Goal: Task Accomplishment & Management: Use online tool/utility

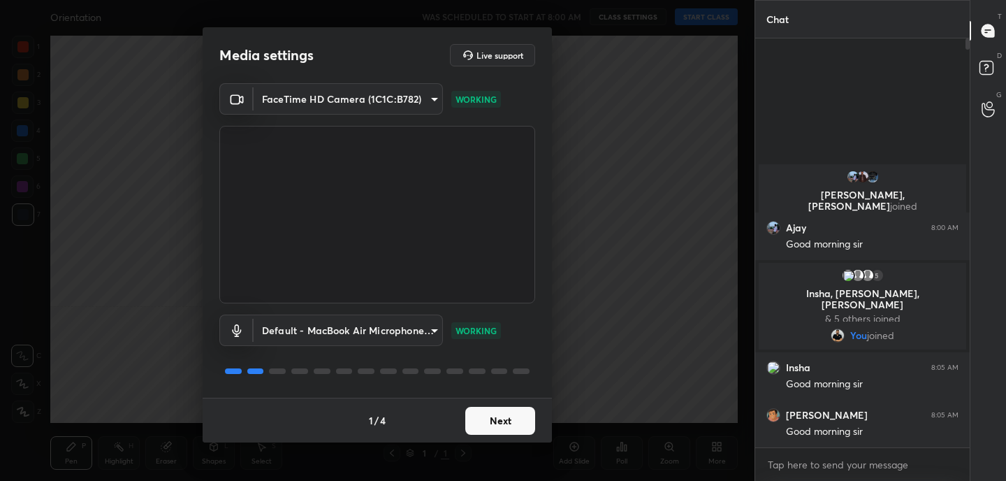
click at [520, 425] on button "Next" at bounding box center [500, 421] width 70 height 28
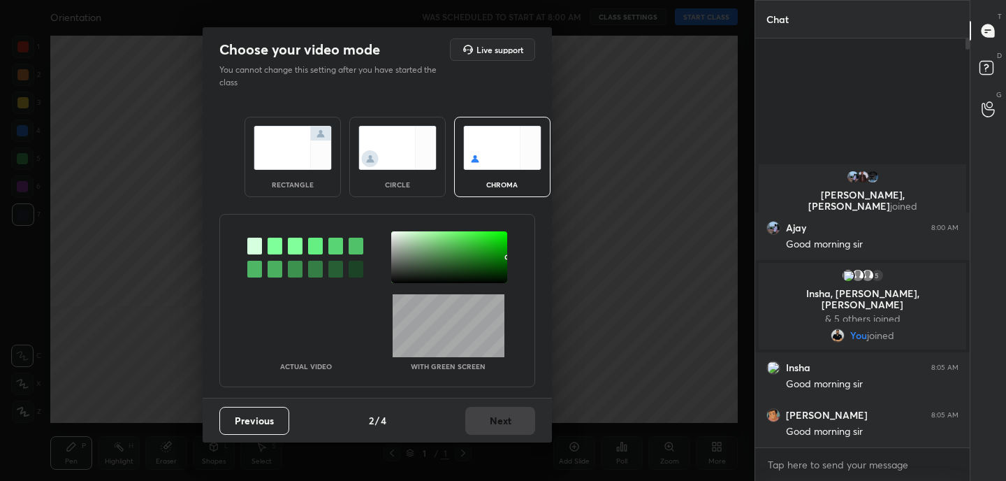
click at [312, 134] on img at bounding box center [293, 148] width 78 height 44
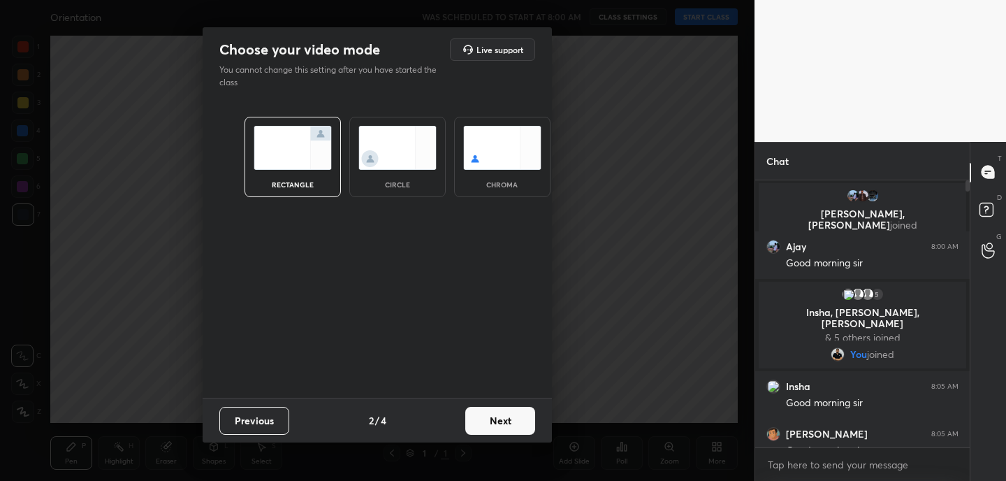
scroll to position [5, 5]
click at [508, 424] on button "Next" at bounding box center [500, 421] width 70 height 28
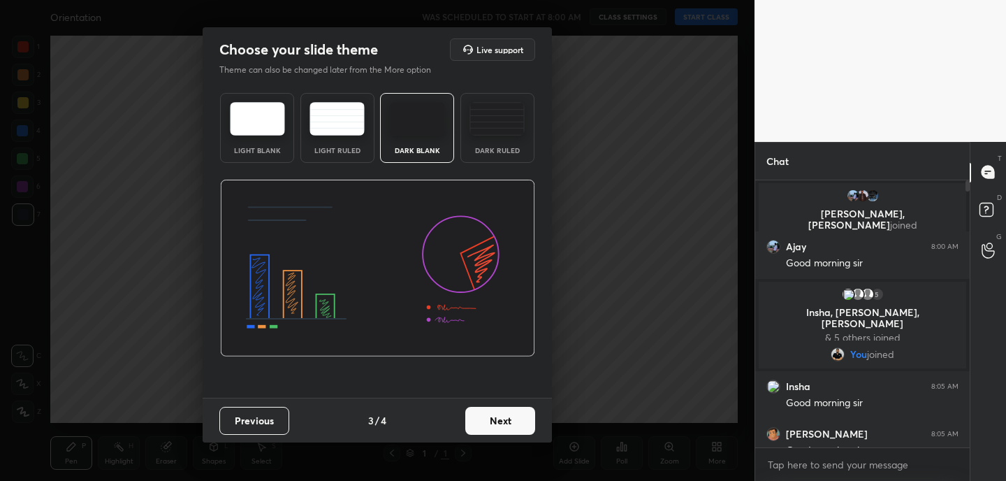
click at [508, 424] on button "Next" at bounding box center [500, 421] width 70 height 28
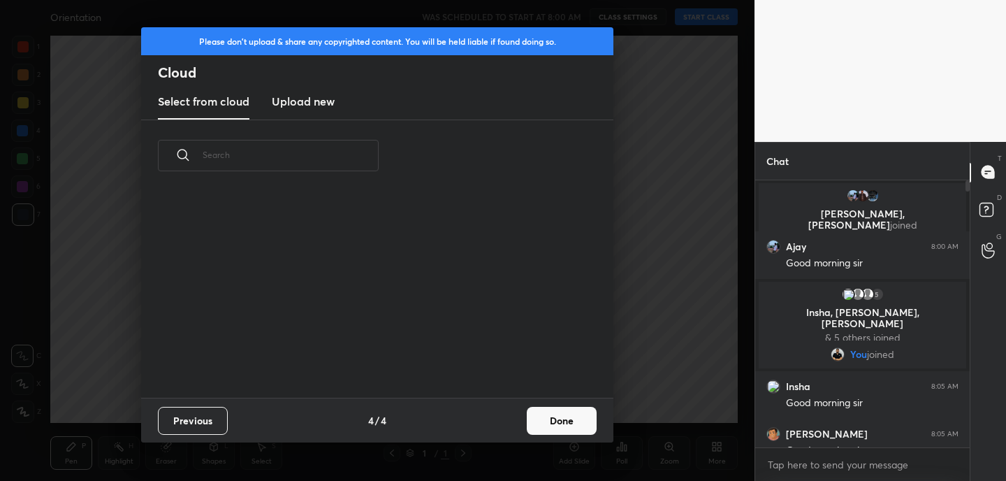
scroll to position [206, 448]
click at [562, 426] on button "Done" at bounding box center [562, 421] width 70 height 28
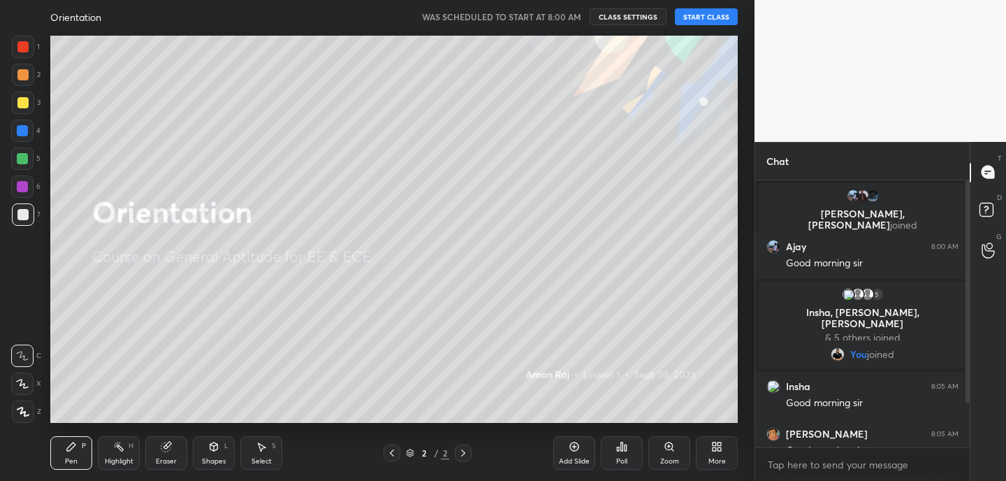
click at [520, 438] on div "Pen P Highlight H Eraser Shapes L Select S 2 / 2 Add Slide Poll Zoom More" at bounding box center [393, 453] width 687 height 56
click at [717, 22] on button "START CLASS" at bounding box center [706, 16] width 63 height 17
click at [166, 451] on icon at bounding box center [165, 446] width 9 height 9
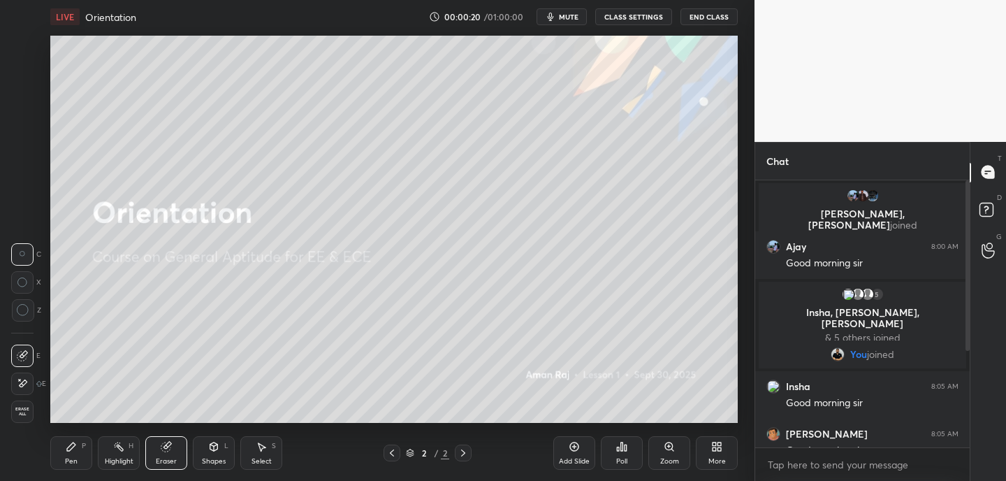
drag, startPoint x: 35, startPoint y: 383, endPoint x: 43, endPoint y: 373, distance: 13.0
click at [35, 383] on div "E" at bounding box center [28, 383] width 35 height 22
click at [75, 446] on icon at bounding box center [71, 446] width 11 height 11
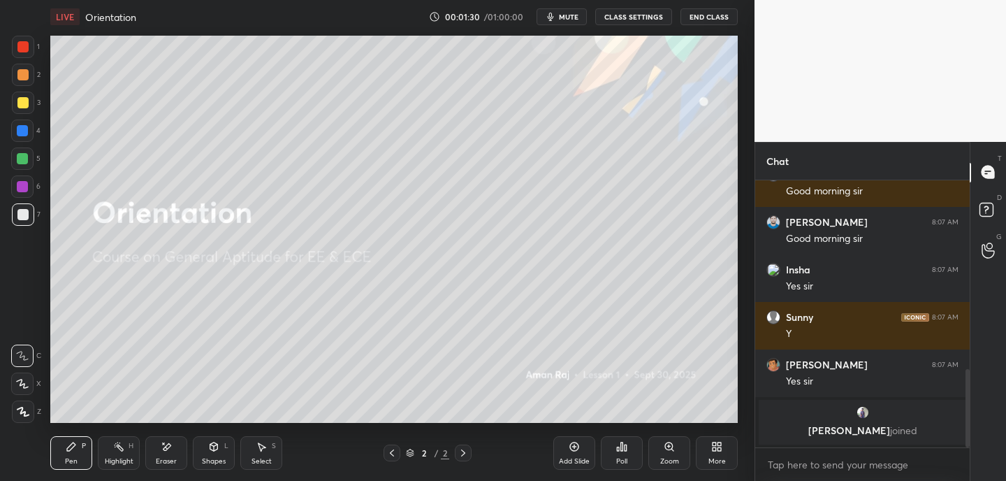
scroll to position [665, 0]
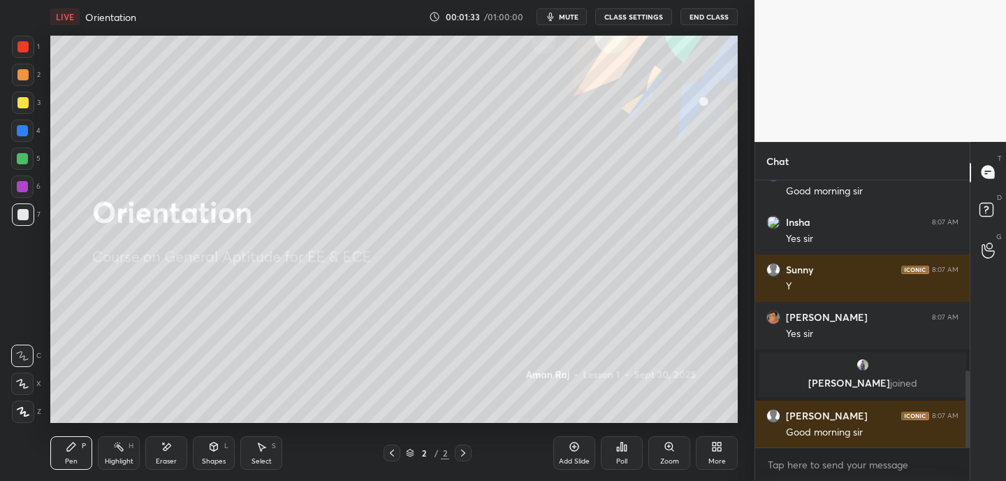
click at [617, 448] on icon at bounding box center [618, 448] width 2 height 3
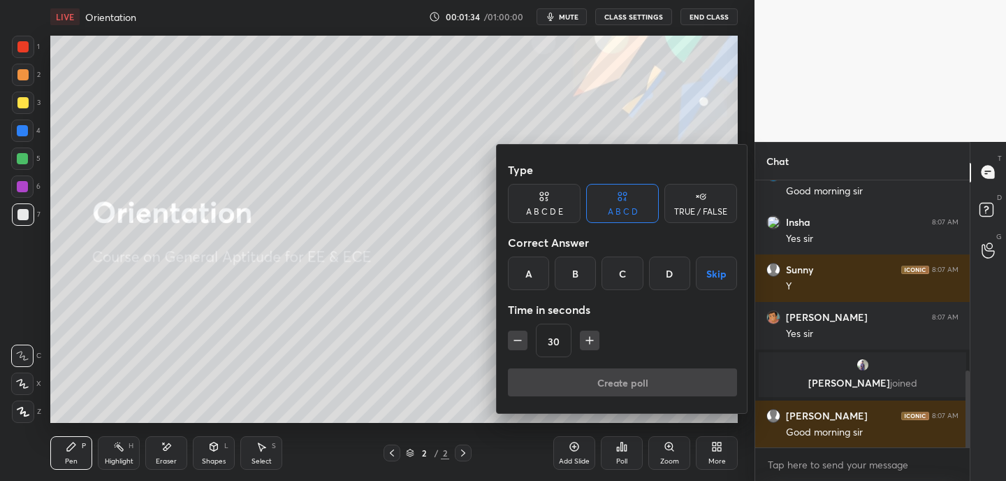
drag, startPoint x: 703, startPoint y: 208, endPoint x: 671, endPoint y: 218, distance: 33.6
click at [703, 208] on div "TRUE / FALSE" at bounding box center [700, 211] width 53 height 8
click at [547, 279] on div "True" at bounding box center [544, 273] width 73 height 34
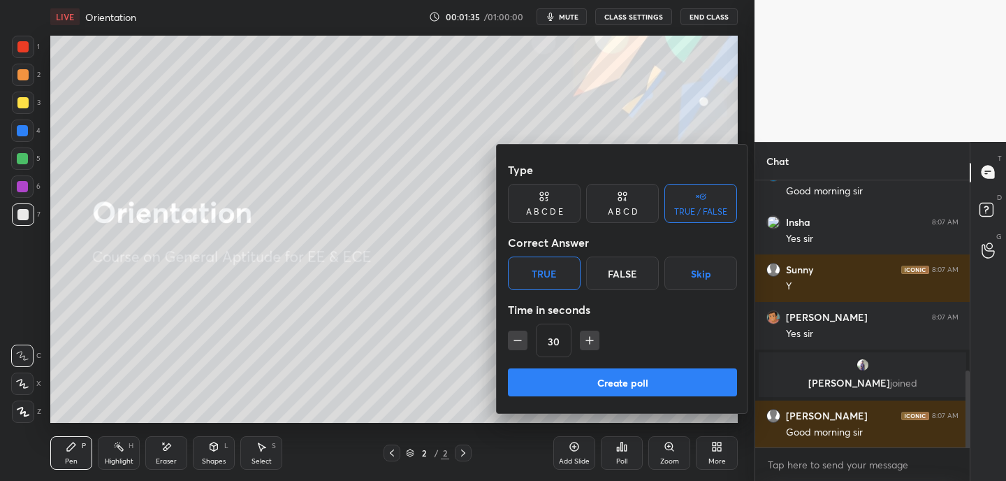
click at [566, 393] on button "Create poll" at bounding box center [622, 382] width 229 height 28
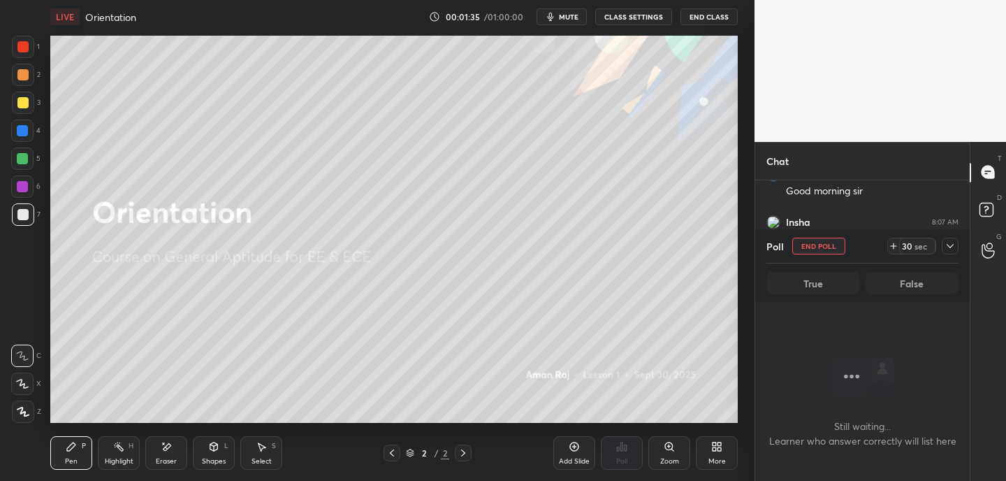
scroll to position [73, 210]
click at [894, 246] on icon at bounding box center [894, 246] width 6 height 0
drag, startPoint x: 894, startPoint y: 246, endPoint x: 895, endPoint y: 256, distance: 9.9
click at [894, 246] on icon at bounding box center [894, 246] width 6 height 0
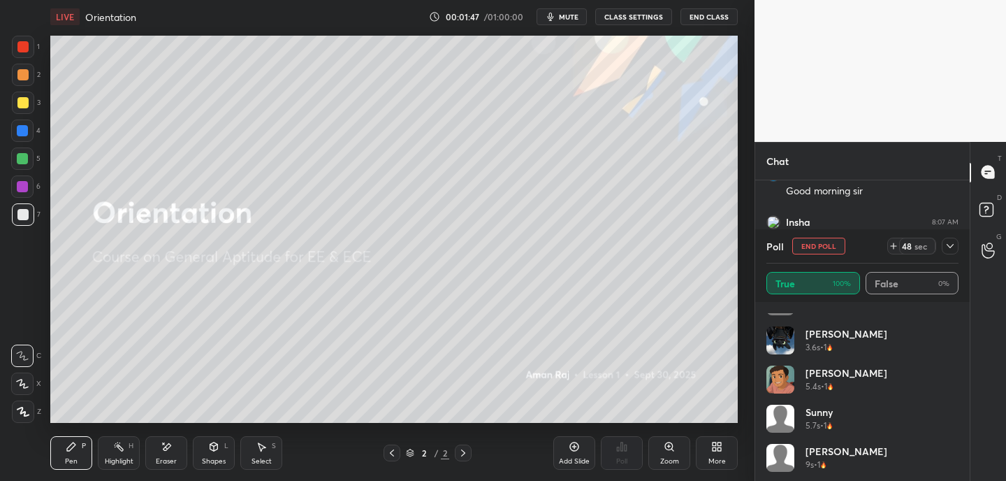
scroll to position [263, 0]
click at [951, 249] on icon at bounding box center [949, 245] width 11 height 11
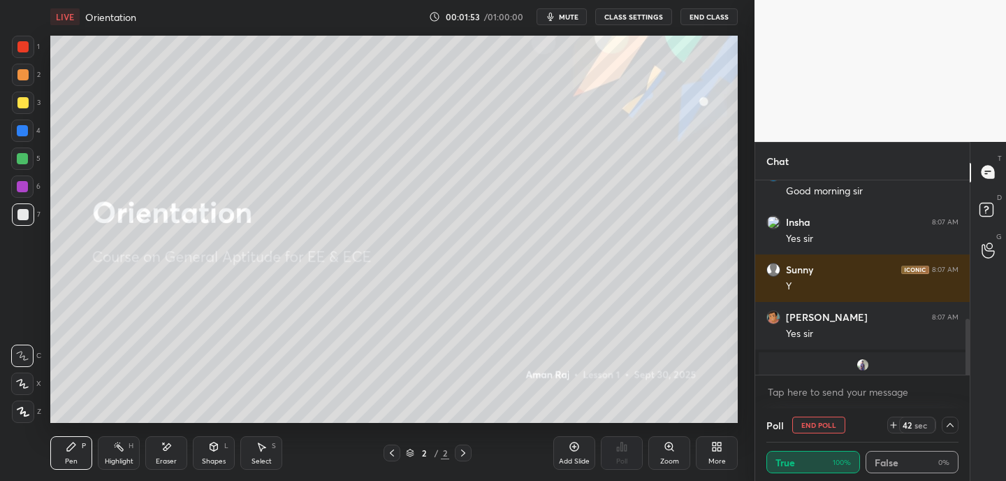
scroll to position [0, 0]
click at [220, 458] on div "Shapes" at bounding box center [214, 461] width 24 height 7
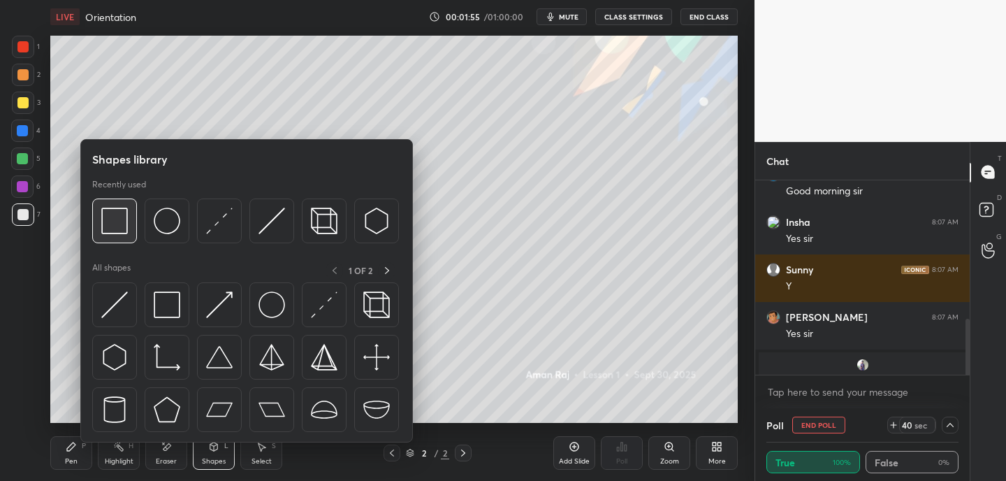
click at [122, 218] on img at bounding box center [114, 220] width 27 height 27
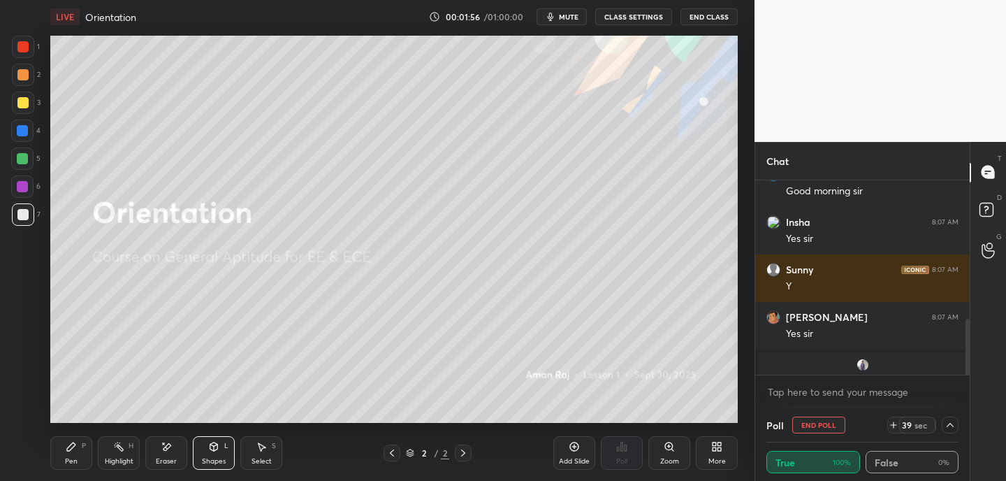
click at [23, 103] on div at bounding box center [22, 102] width 11 height 11
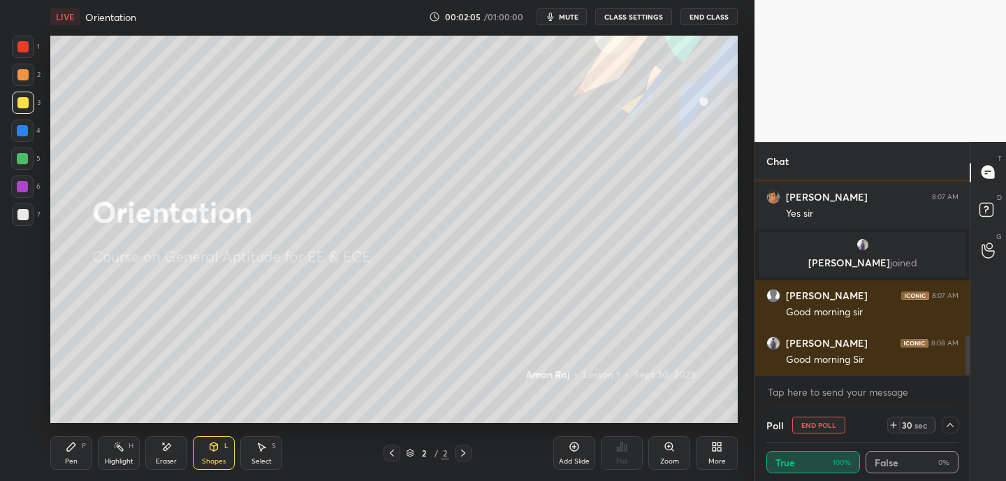
click at [71, 450] on icon at bounding box center [71, 446] width 11 height 11
click at [578, 451] on icon at bounding box center [574, 446] width 11 height 11
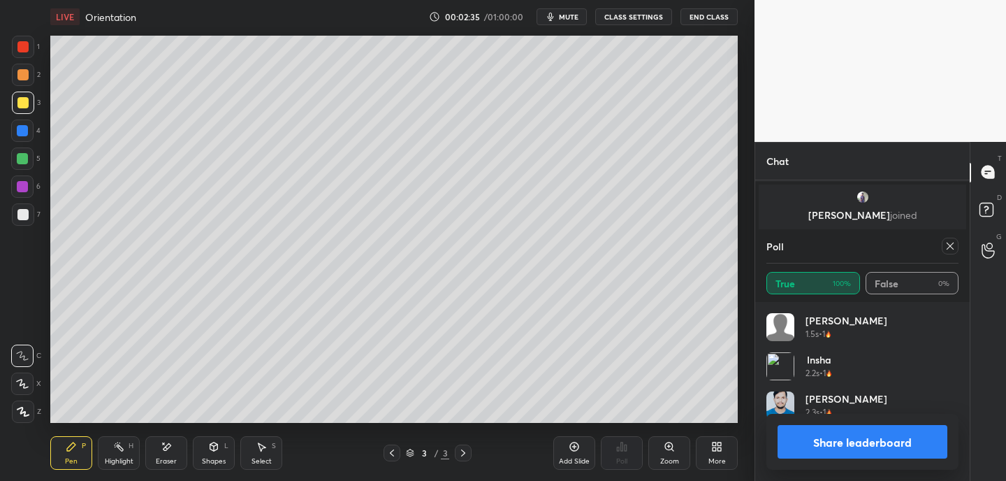
scroll to position [163, 188]
click at [953, 248] on icon at bounding box center [949, 245] width 11 height 11
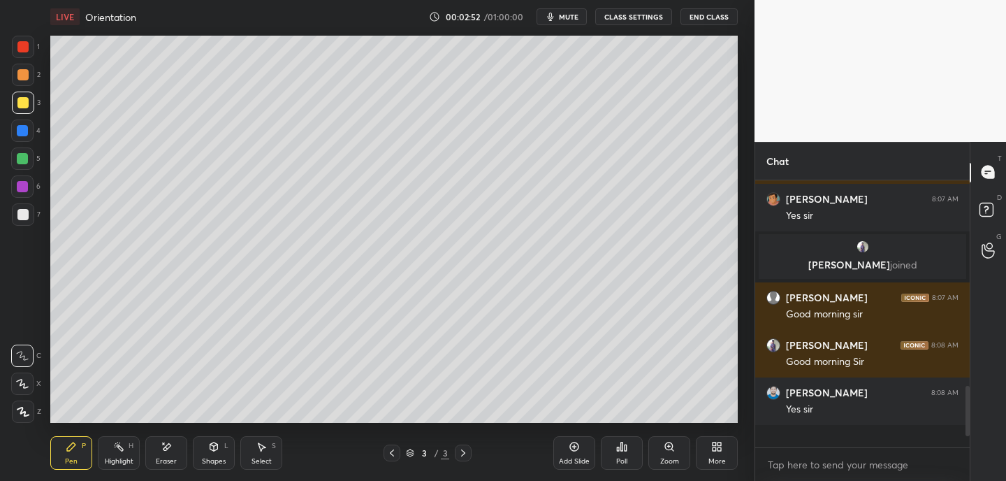
scroll to position [256, 210]
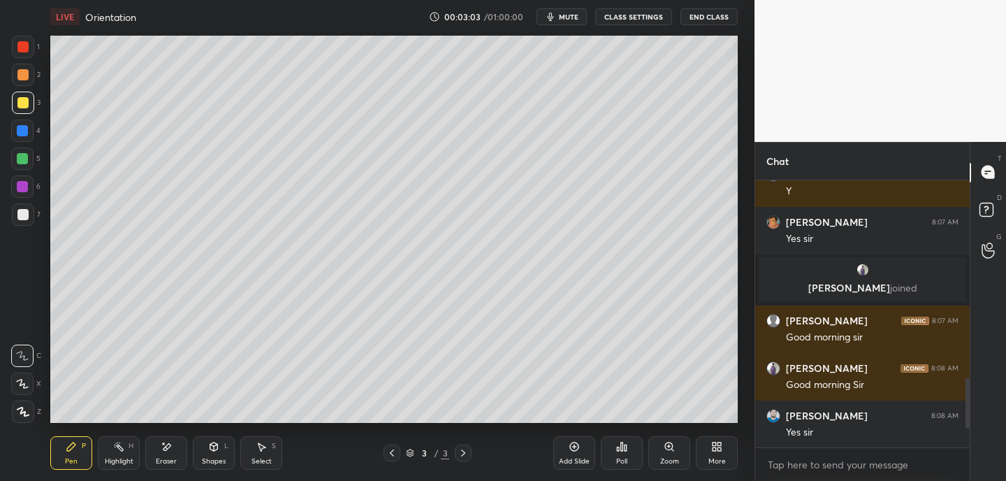
click at [742, 130] on div "Setting up your live class Poll for secs No correct answer Start poll" at bounding box center [394, 229] width 699 height 391
click at [740, 126] on div "Setting up your live class Poll for secs No correct answer Start poll" at bounding box center [394, 229] width 699 height 391
click at [24, 161] on div at bounding box center [22, 158] width 11 height 11
click at [968, 391] on div at bounding box center [967, 402] width 4 height 51
drag, startPoint x: 968, startPoint y: 391, endPoint x: 965, endPoint y: 404, distance: 13.7
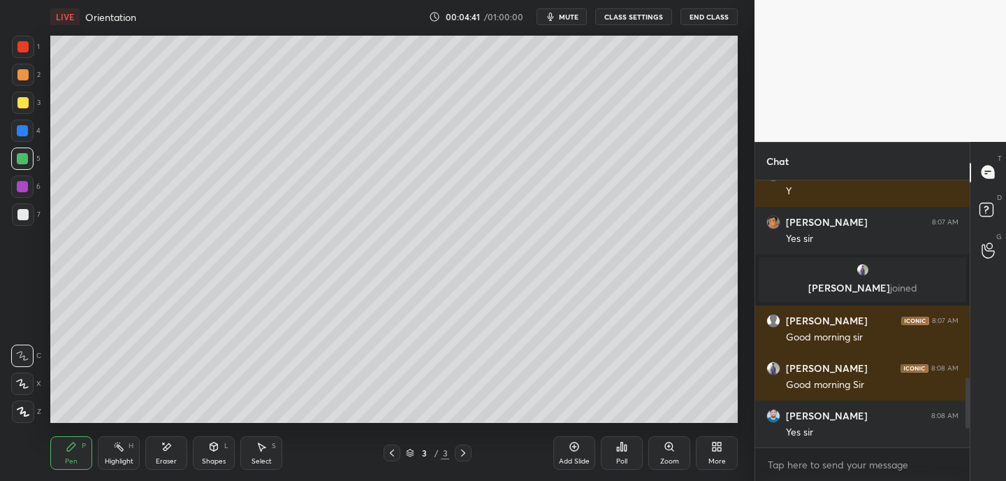
click at [966, 407] on div at bounding box center [967, 402] width 4 height 51
drag, startPoint x: 965, startPoint y: 393, endPoint x: 963, endPoint y: 402, distance: 9.5
click at [966, 409] on div at bounding box center [967, 402] width 4 height 51
drag, startPoint x: 967, startPoint y: 409, endPoint x: 967, endPoint y: 416, distance: 7.7
click at [967, 416] on div at bounding box center [967, 402] width 4 height 51
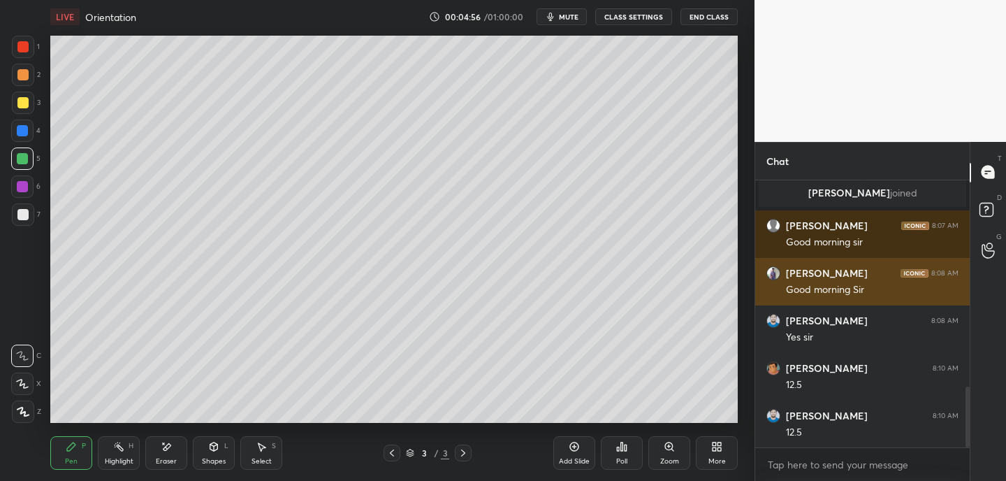
scroll to position [902, 0]
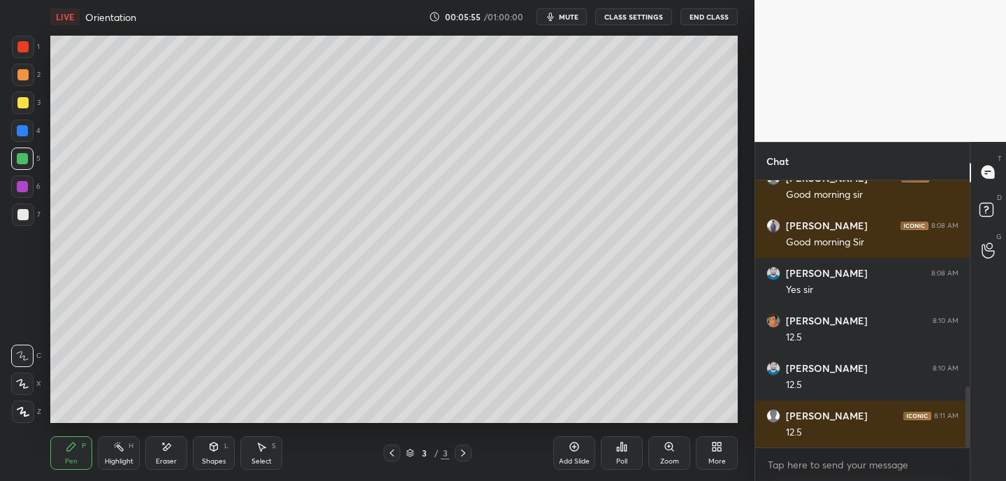
click at [573, 453] on div "Add Slide" at bounding box center [574, 453] width 42 height 34
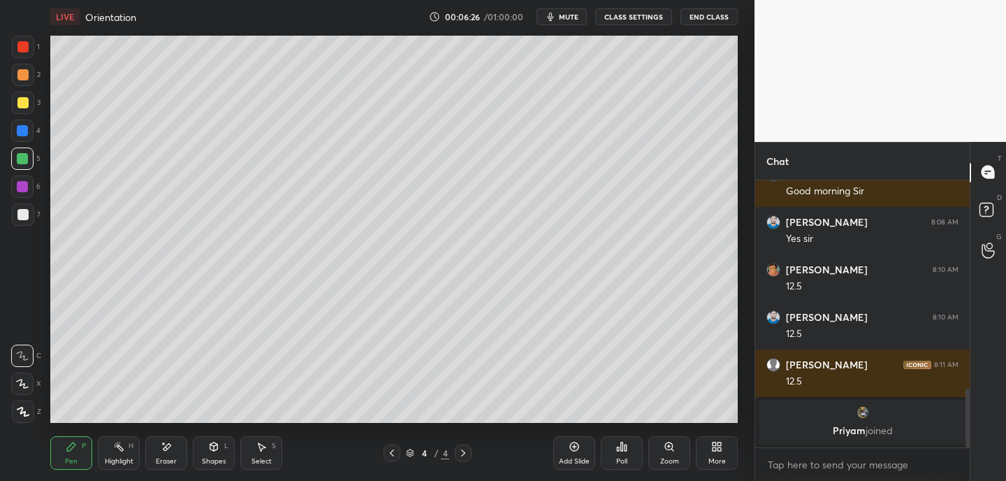
click at [856, 425] on p "[PERSON_NAME] joined" at bounding box center [862, 430] width 191 height 11
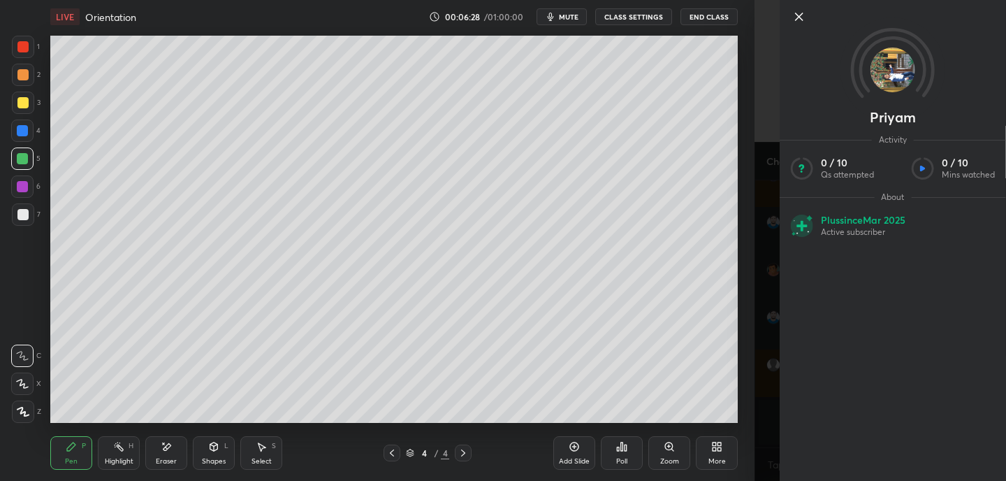
click at [806, 17] on icon at bounding box center [799, 16] width 17 height 17
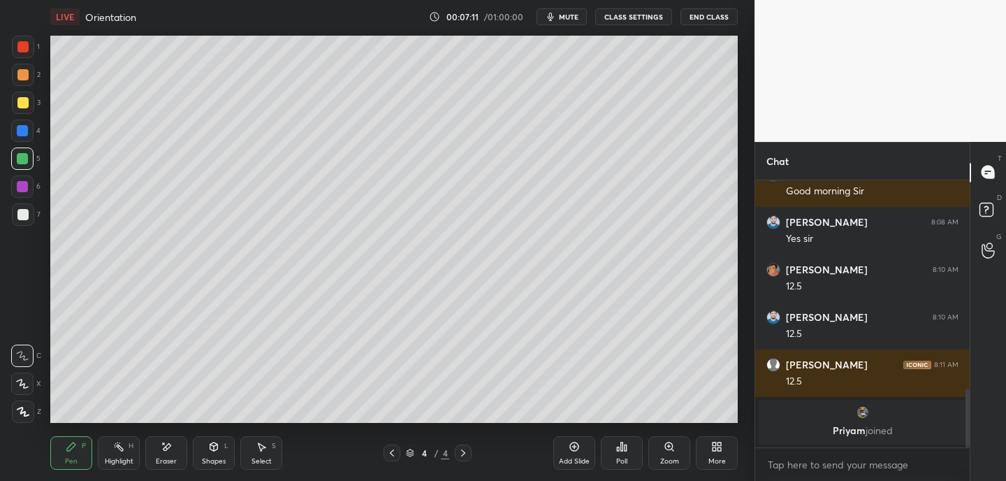
drag, startPoint x: 395, startPoint y: 453, endPoint x: 393, endPoint y: 443, distance: 9.9
click at [395, 453] on icon at bounding box center [391, 452] width 11 height 11
click at [462, 451] on icon at bounding box center [463, 452] width 4 height 7
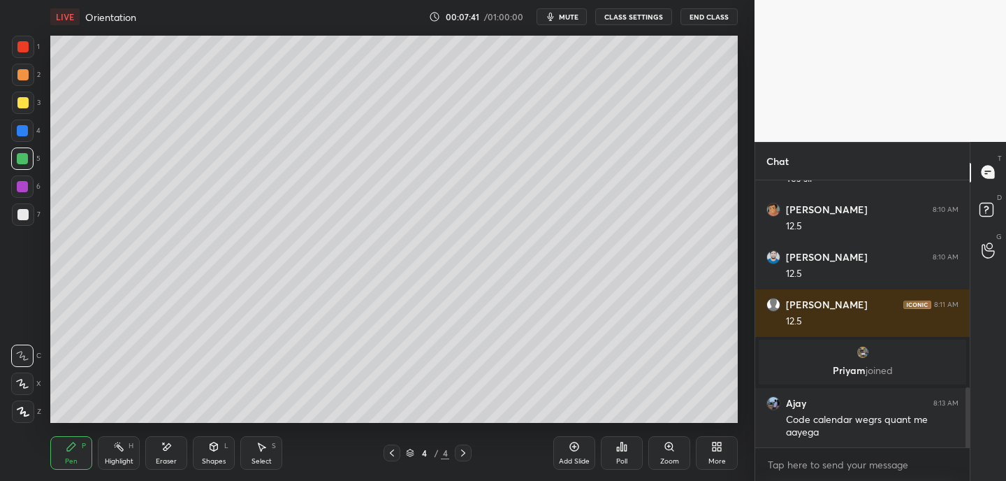
scroll to position [976, 0]
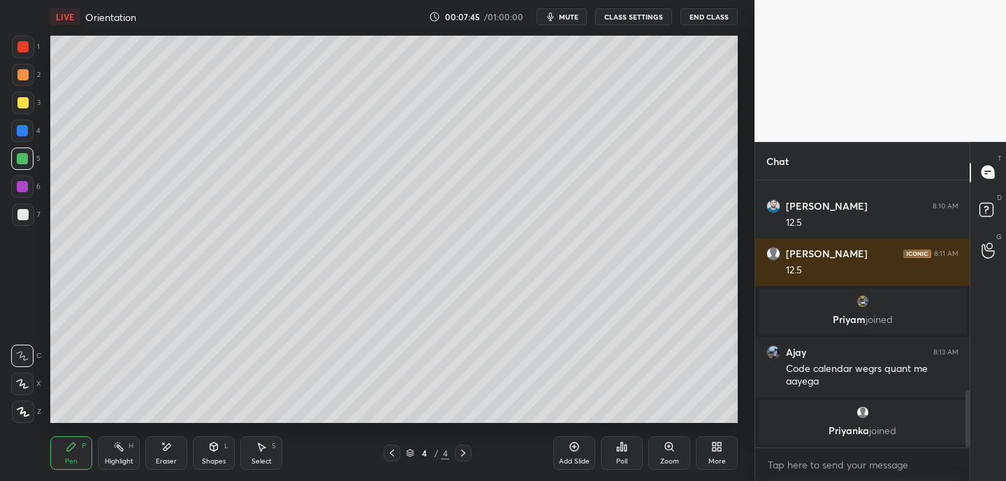
drag, startPoint x: 27, startPoint y: 182, endPoint x: 45, endPoint y: 170, distance: 22.1
click at [27, 182] on div at bounding box center [22, 186] width 11 height 11
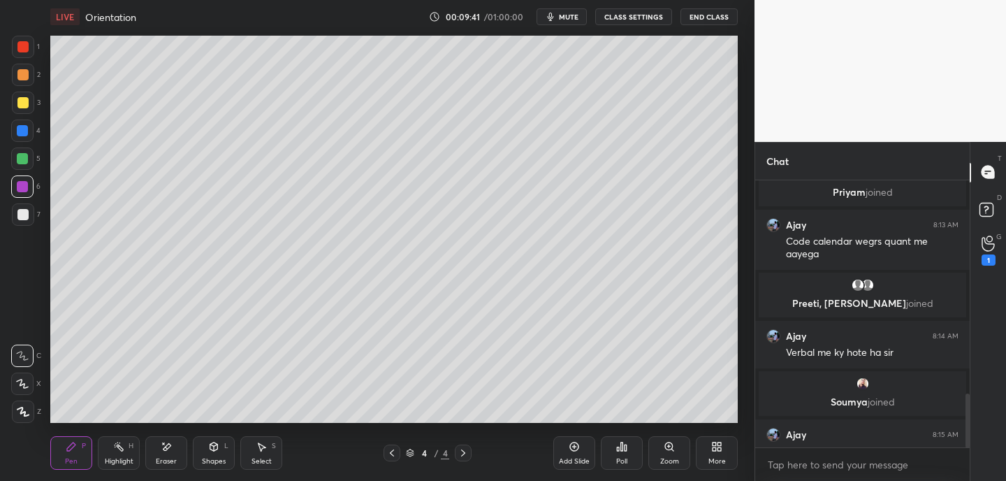
scroll to position [1068, 0]
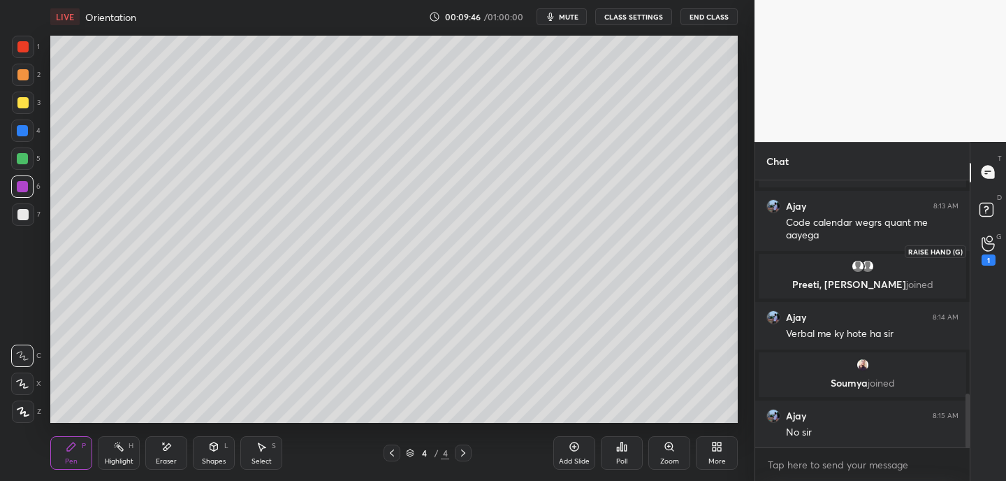
drag, startPoint x: 988, startPoint y: 247, endPoint x: 976, endPoint y: 247, distance: 12.6
click at [988, 247] on icon at bounding box center [987, 243] width 13 height 16
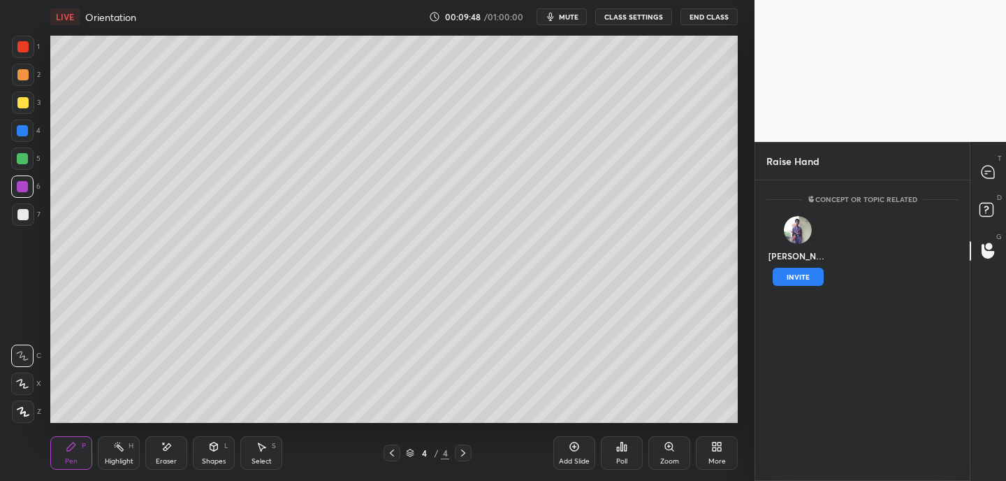
click at [798, 275] on button "INVITE" at bounding box center [798, 277] width 51 height 18
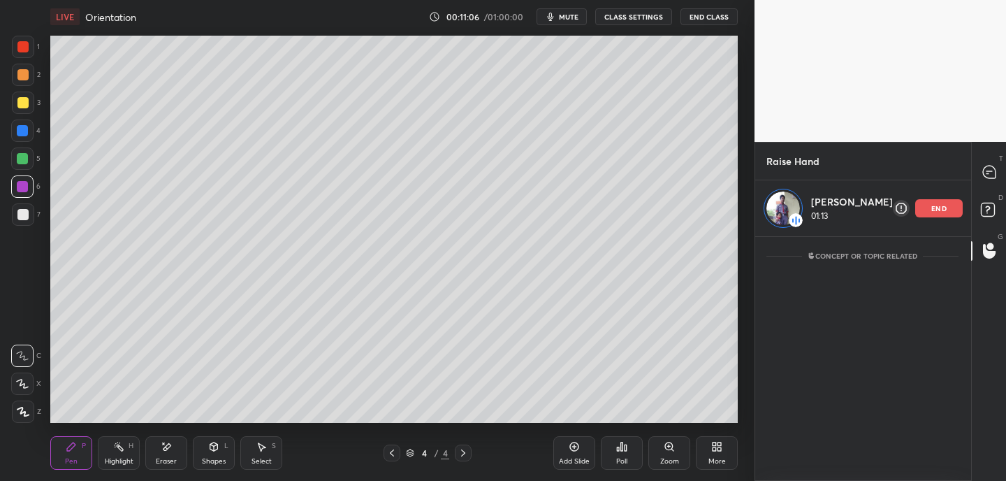
click at [923, 209] on div "end" at bounding box center [938, 208] width 47 height 18
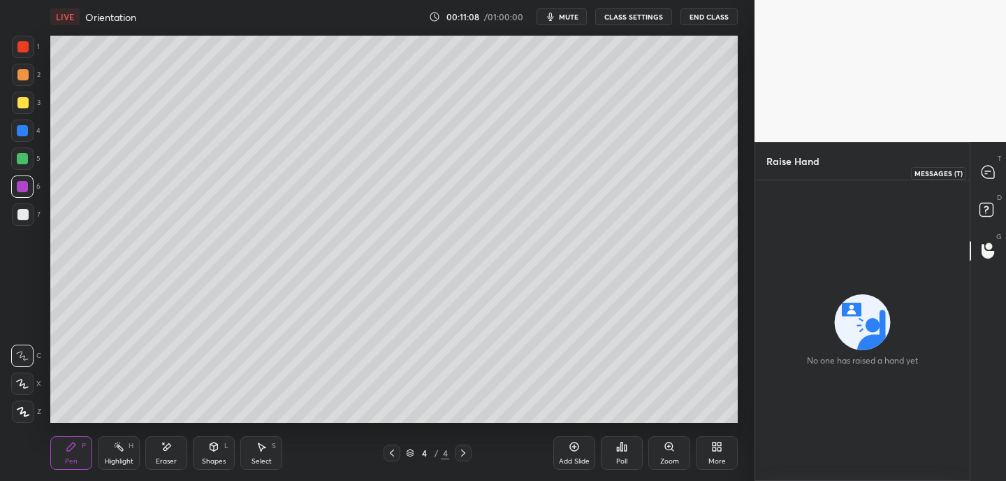
drag, startPoint x: 984, startPoint y: 167, endPoint x: 981, endPoint y: 177, distance: 10.0
click at [984, 168] on icon at bounding box center [987, 172] width 13 height 13
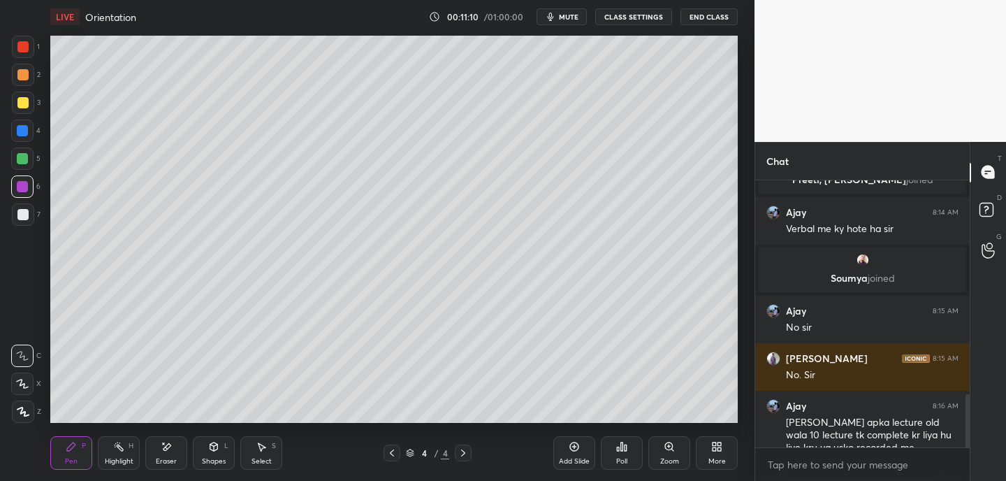
scroll to position [1410, 0]
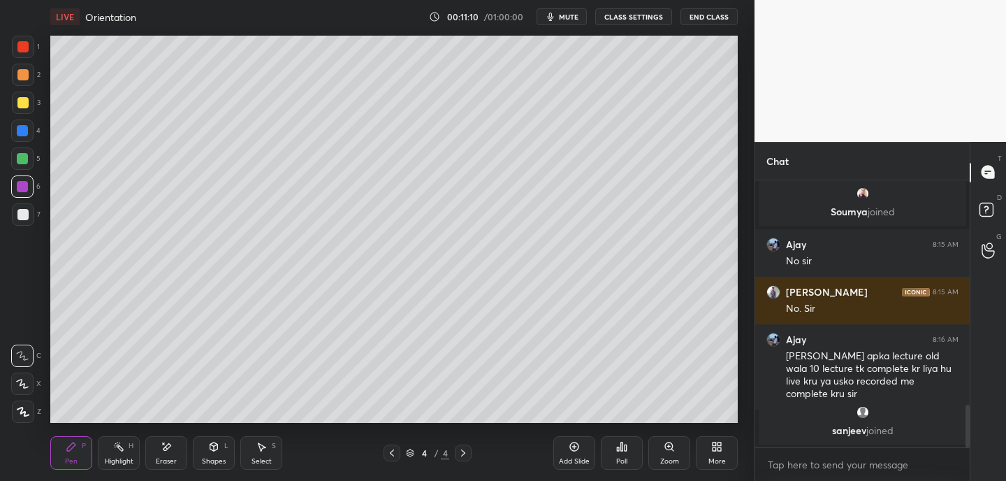
drag, startPoint x: 967, startPoint y: 416, endPoint x: 966, endPoint y: 430, distance: 14.7
click at [967, 433] on div at bounding box center [967, 425] width 4 height 43
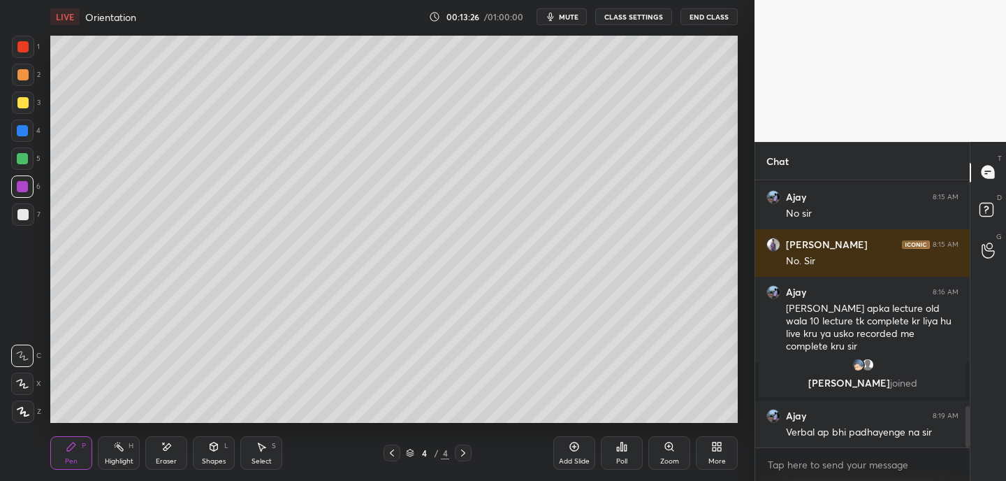
click at [578, 455] on div "Add Slide" at bounding box center [574, 453] width 42 height 34
click at [397, 457] on icon at bounding box center [391, 452] width 11 height 11
drag, startPoint x: 23, startPoint y: 215, endPoint x: 41, endPoint y: 199, distance: 24.2
click at [24, 214] on div at bounding box center [22, 214] width 11 height 11
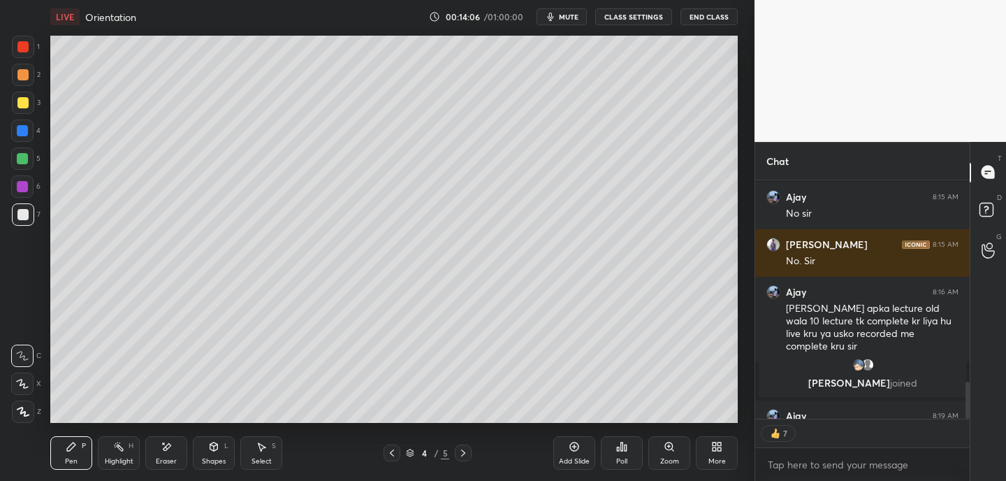
click at [467, 455] on icon at bounding box center [463, 452] width 11 height 11
type textarea "x"
click at [172, 448] on div "Eraser" at bounding box center [166, 453] width 42 height 34
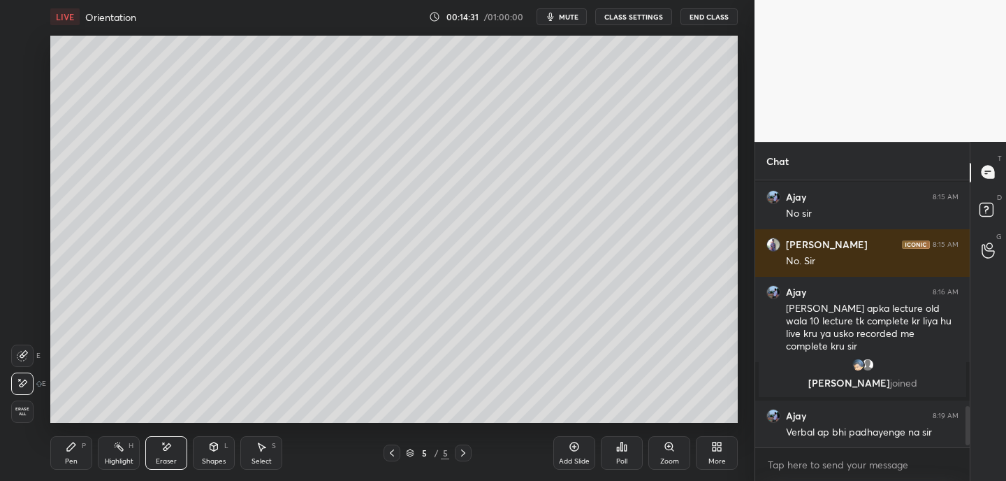
drag, startPoint x: 77, startPoint y: 454, endPoint x: 105, endPoint y: 431, distance: 36.8
click at [77, 454] on div "Pen P" at bounding box center [71, 453] width 42 height 34
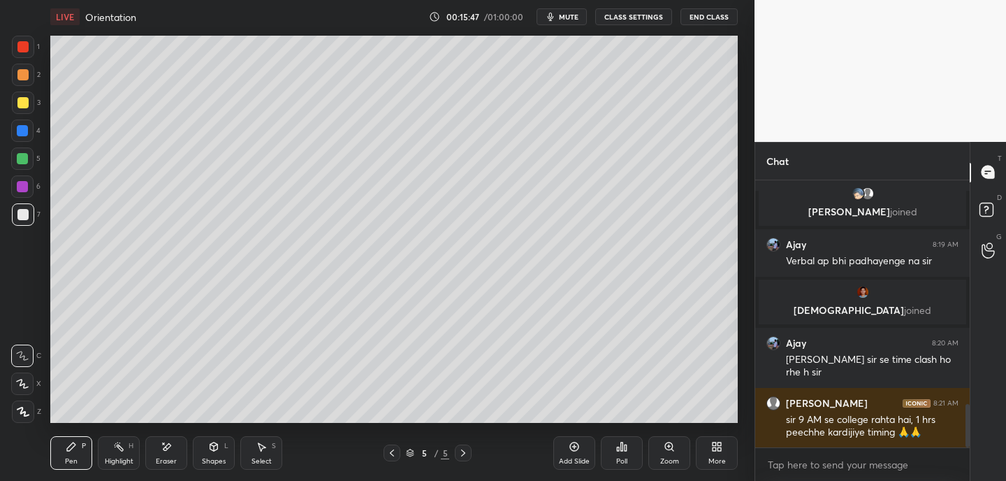
scroll to position [1426, 0]
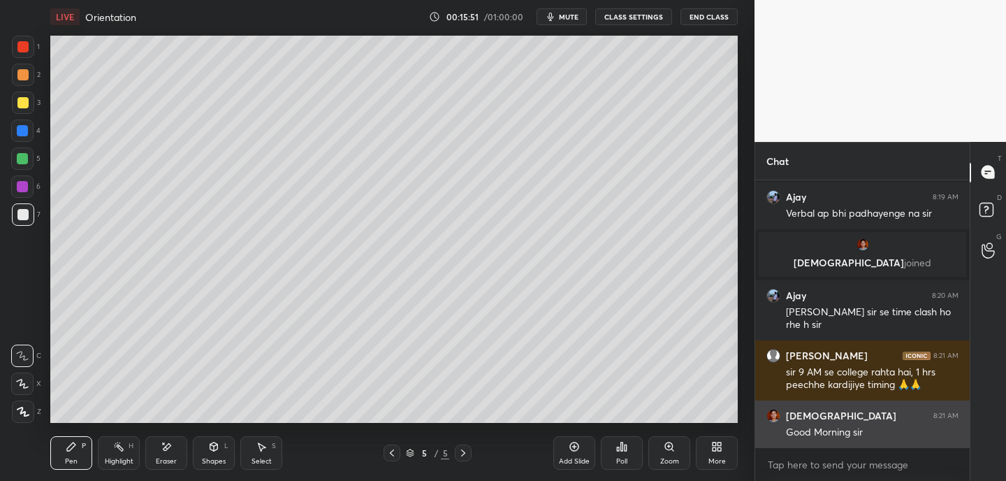
click at [808, 415] on h6 "[DEMOGRAPHIC_DATA]" at bounding box center [841, 415] width 110 height 13
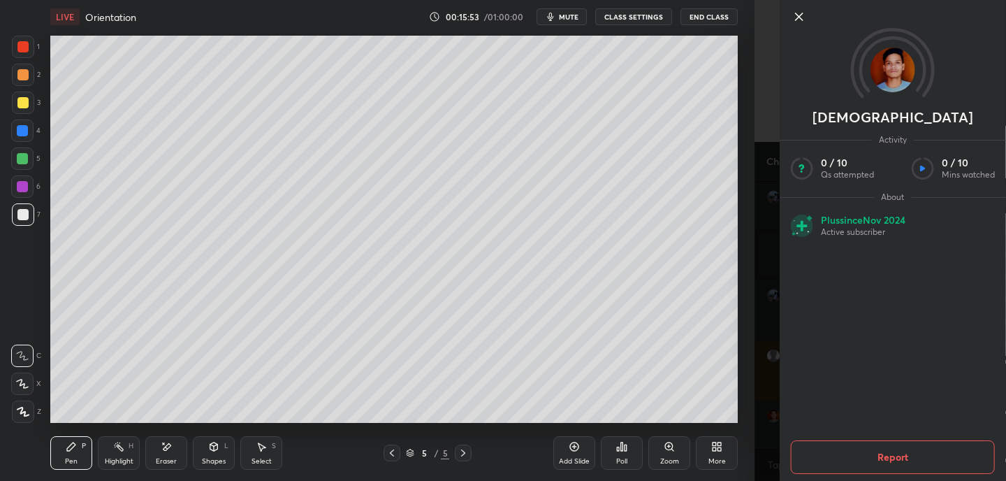
click at [803, 22] on icon at bounding box center [799, 16] width 17 height 17
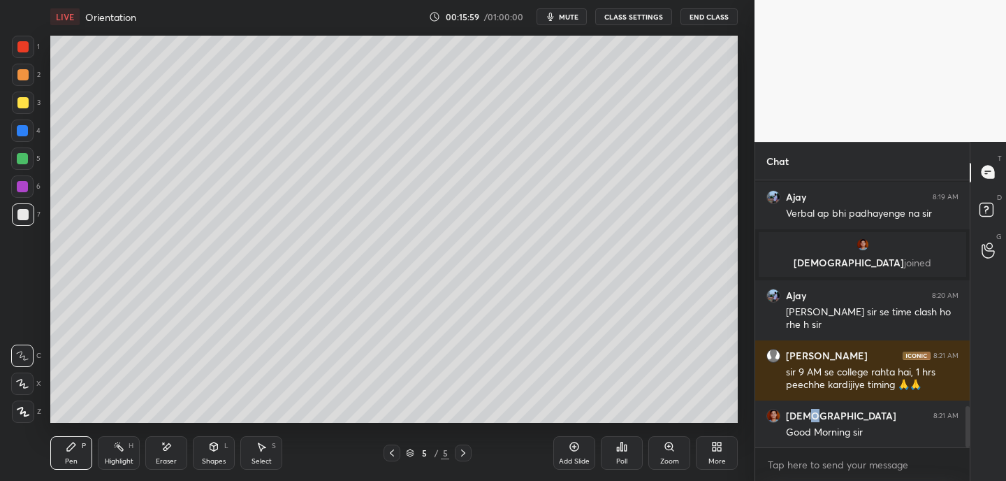
scroll to position [1477, 0]
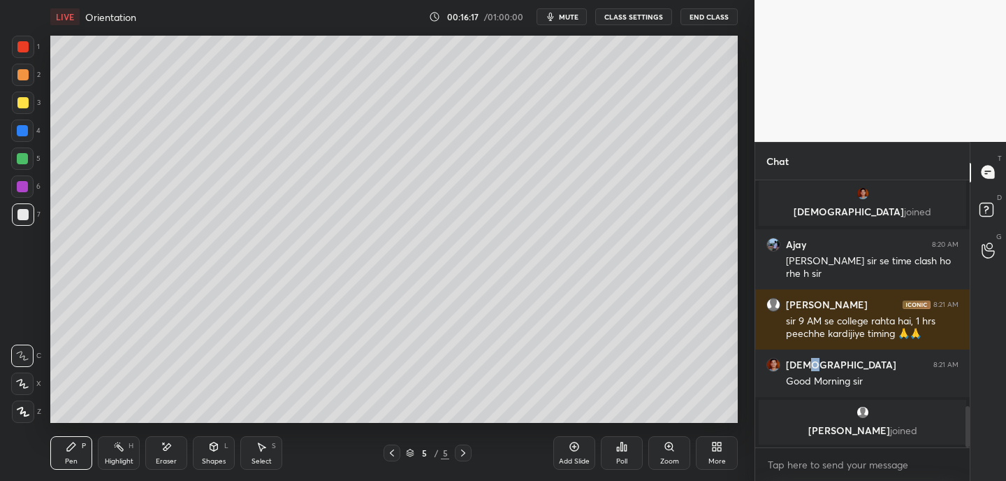
click at [394, 452] on icon at bounding box center [391, 452] width 11 height 11
click at [465, 452] on icon at bounding box center [463, 452] width 11 height 11
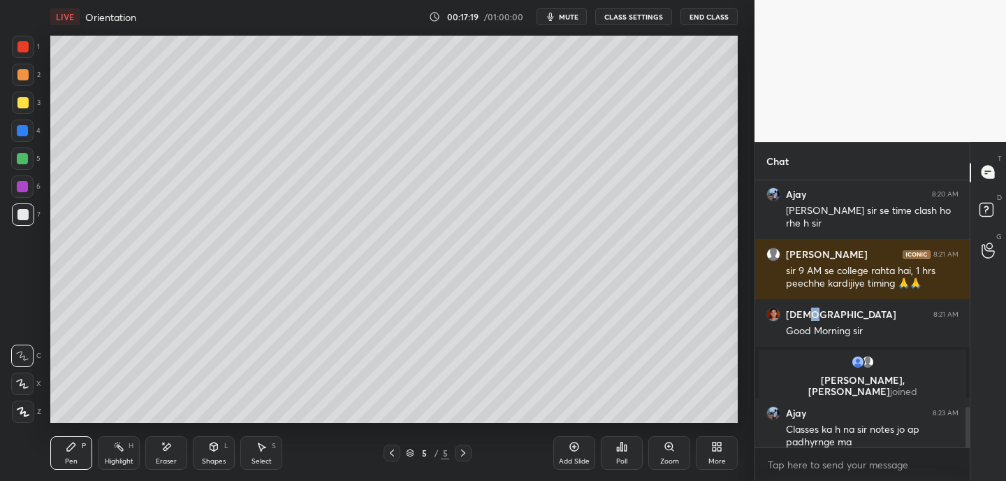
scroll to position [1487, 0]
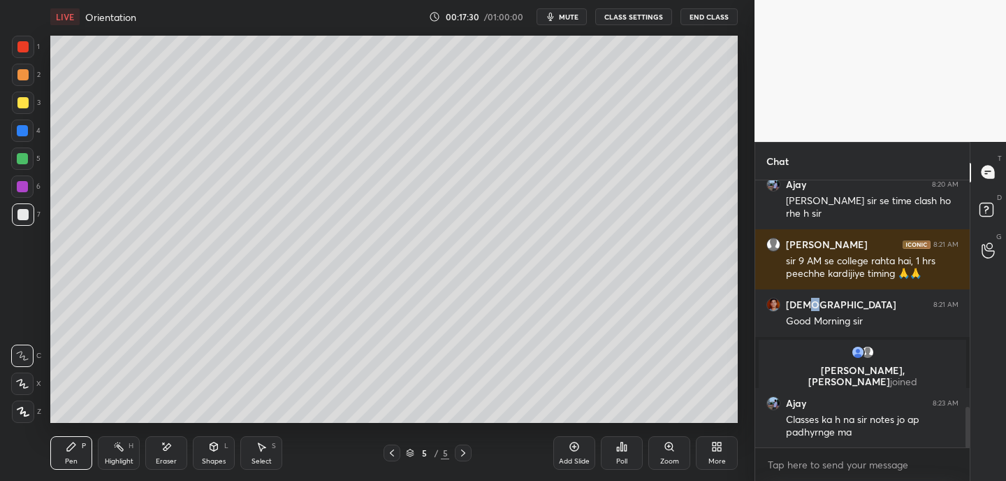
click at [165, 455] on div "Eraser" at bounding box center [166, 453] width 42 height 34
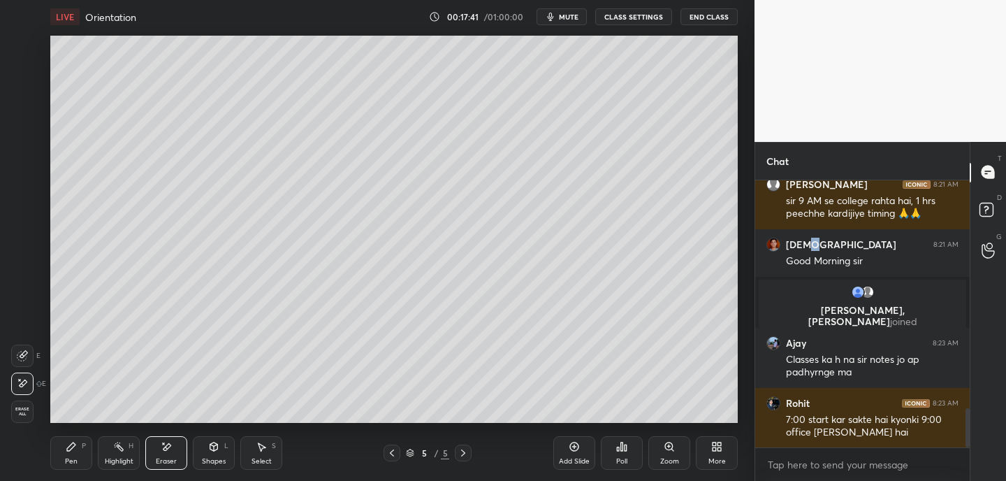
click at [68, 448] on icon at bounding box center [71, 446] width 8 height 8
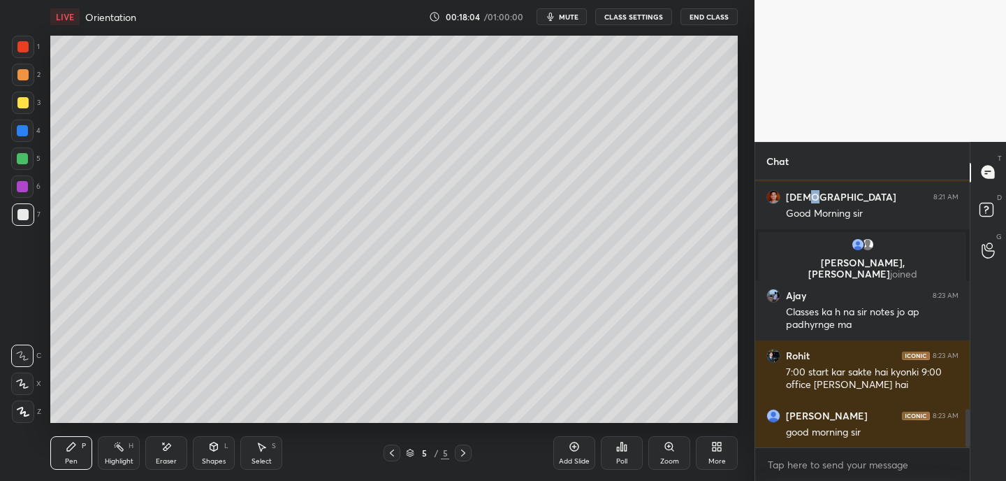
scroll to position [1642, 0]
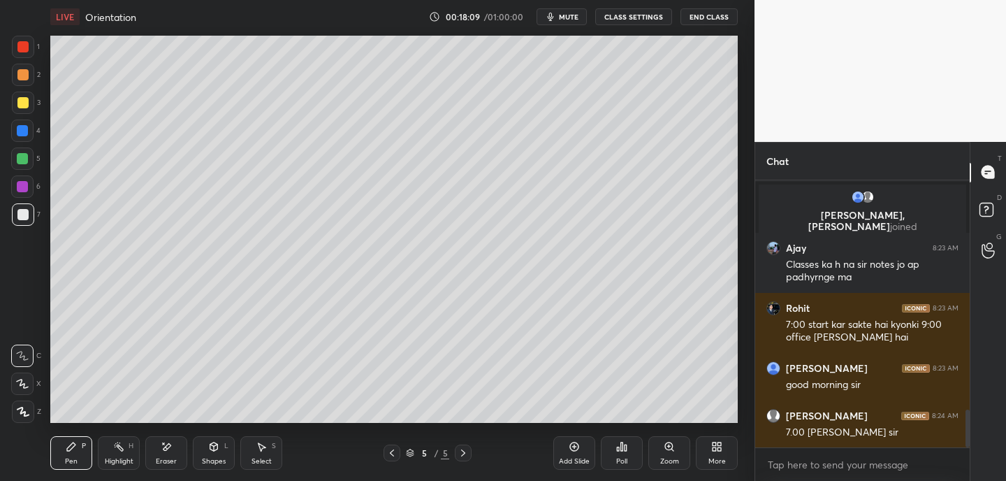
click at [571, 20] on span "mute" at bounding box center [569, 17] width 20 height 10
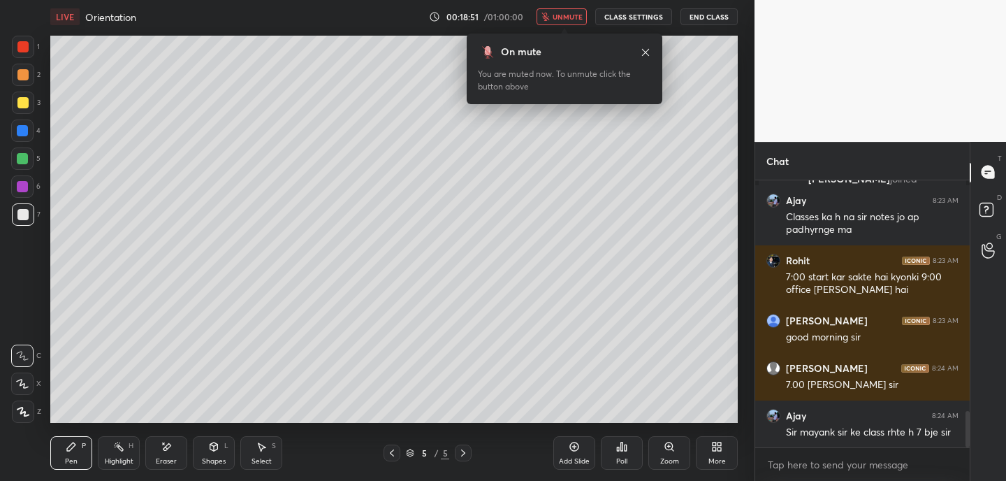
scroll to position [1737, 0]
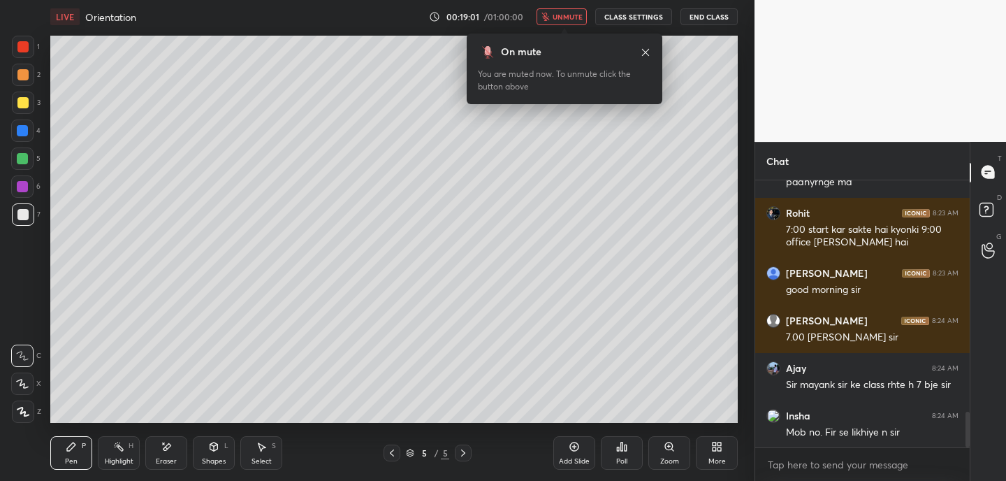
click at [566, 10] on button "unmute" at bounding box center [561, 16] width 50 height 17
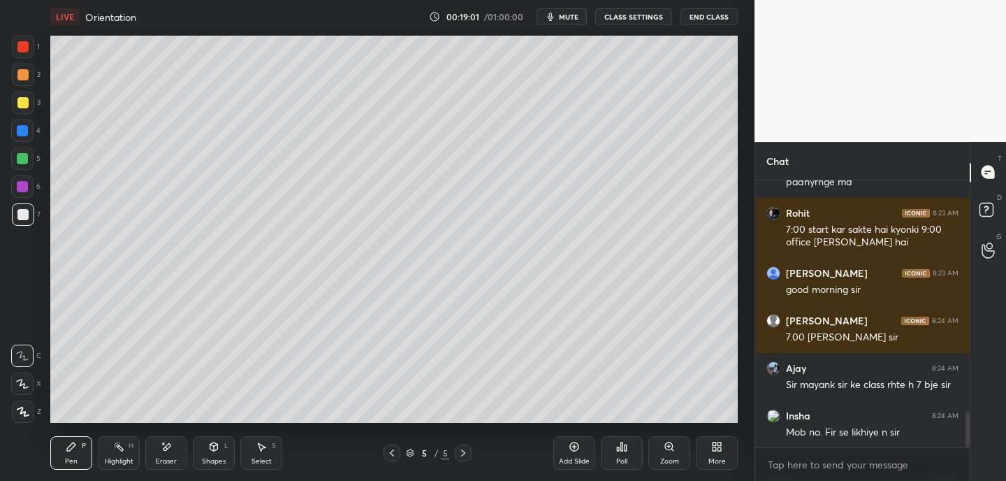
click at [566, 14] on span "mute" at bounding box center [569, 17] width 20 height 10
click at [569, 17] on span "unmute" at bounding box center [568, 17] width 30 height 10
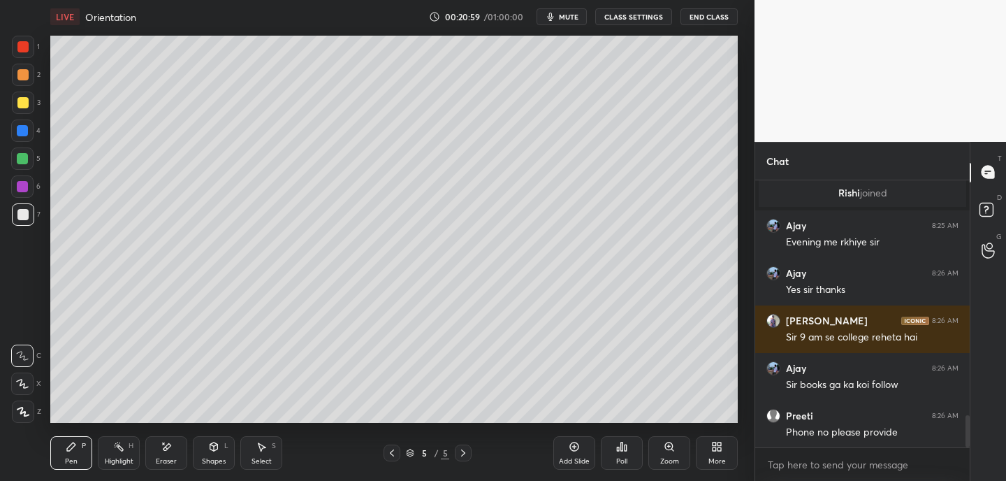
scroll to position [1978, 0]
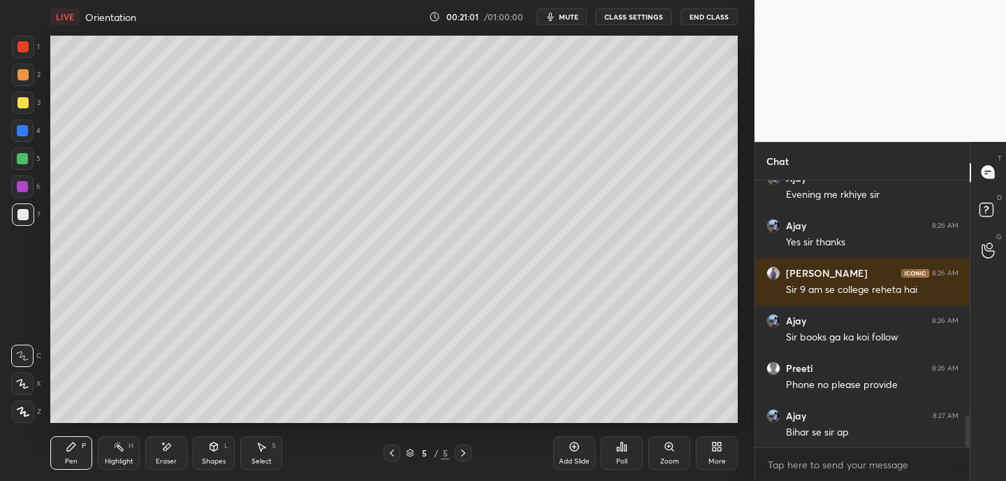
click at [172, 452] on div "Eraser" at bounding box center [166, 453] width 42 height 34
click at [71, 449] on icon at bounding box center [71, 446] width 11 height 11
click at [390, 451] on icon at bounding box center [391, 452] width 11 height 11
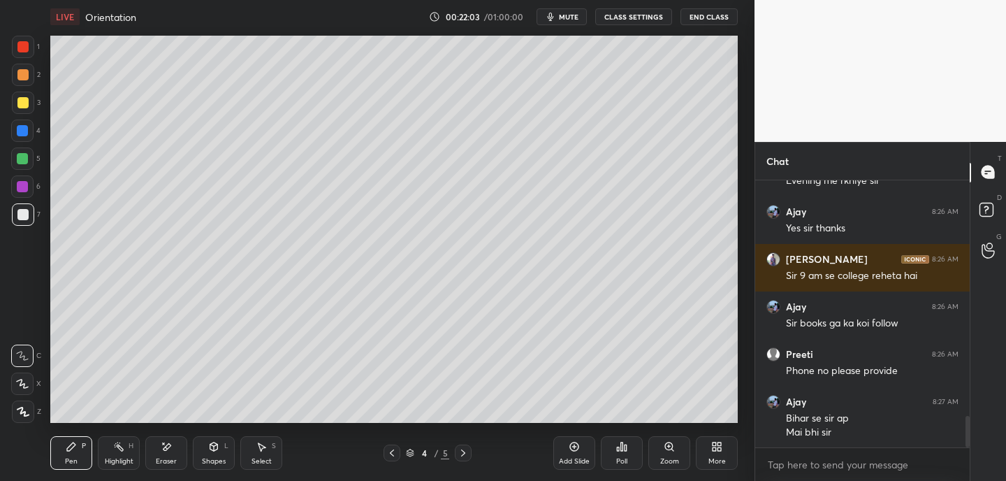
click at [625, 459] on div "Poll" at bounding box center [621, 461] width 11 height 7
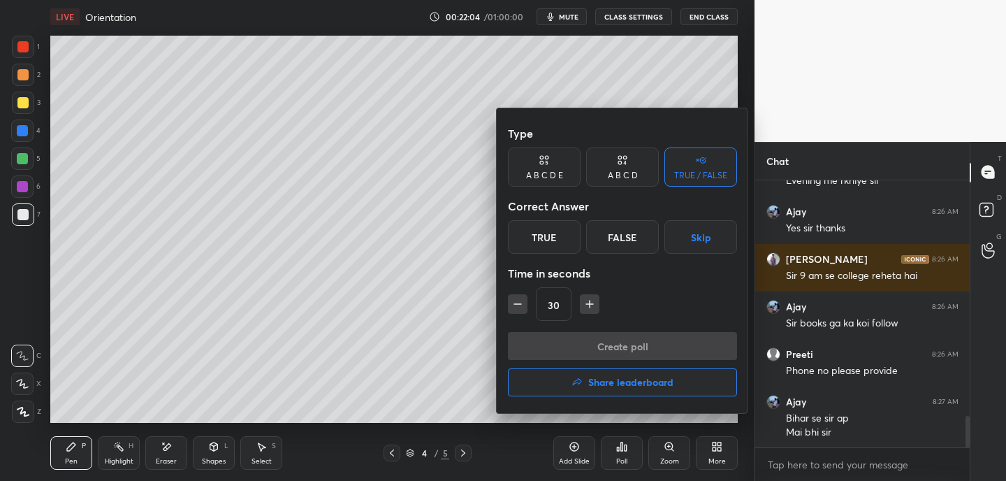
click at [550, 233] on div "True" at bounding box center [544, 237] width 73 height 34
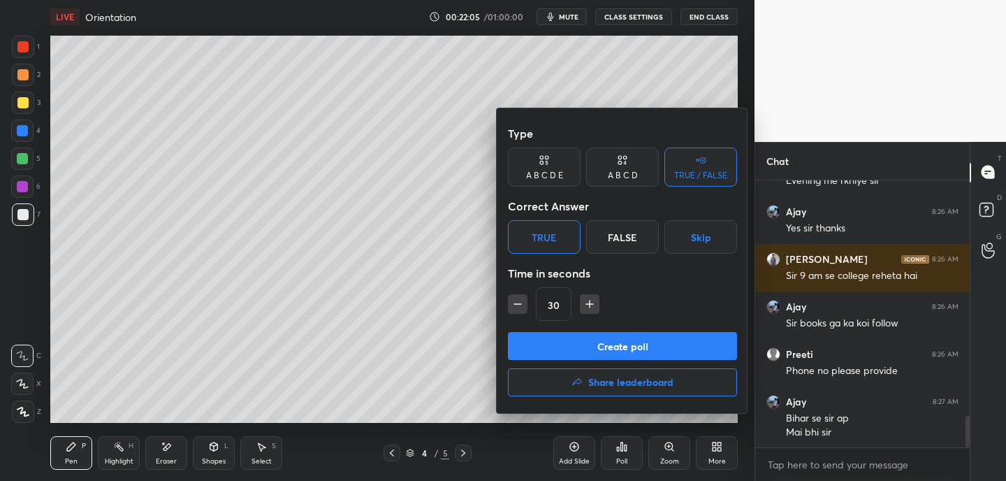
scroll to position [2040, 0]
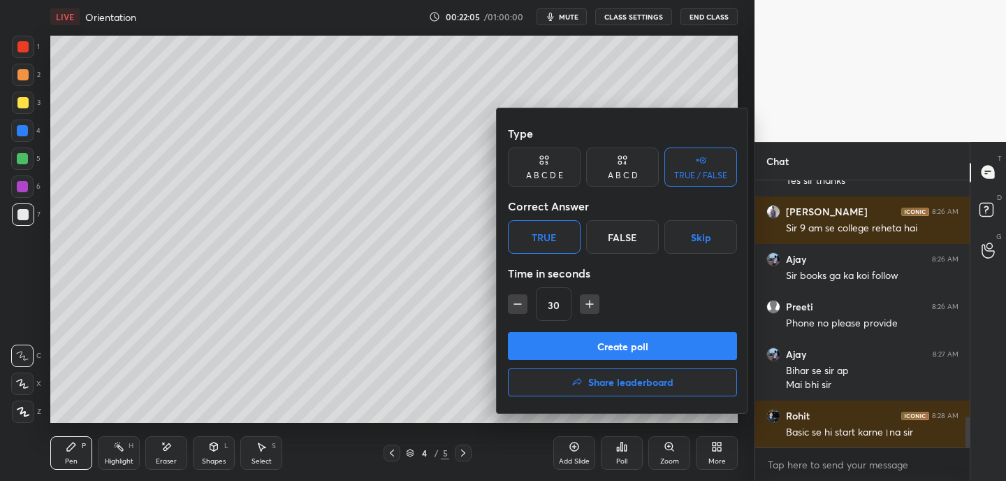
click at [619, 343] on button "Create poll" at bounding box center [622, 346] width 229 height 28
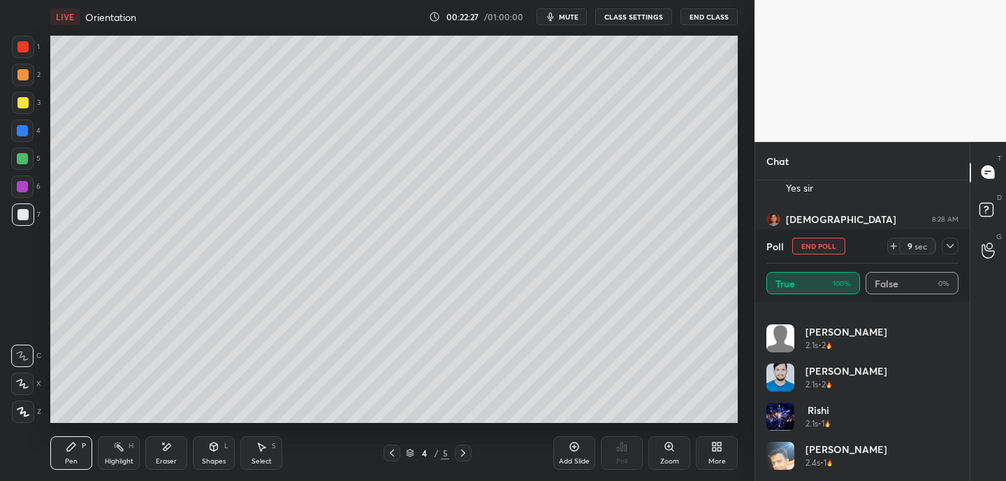
scroll to position [302, 0]
click at [810, 242] on button "End Poll" at bounding box center [818, 245] width 53 height 17
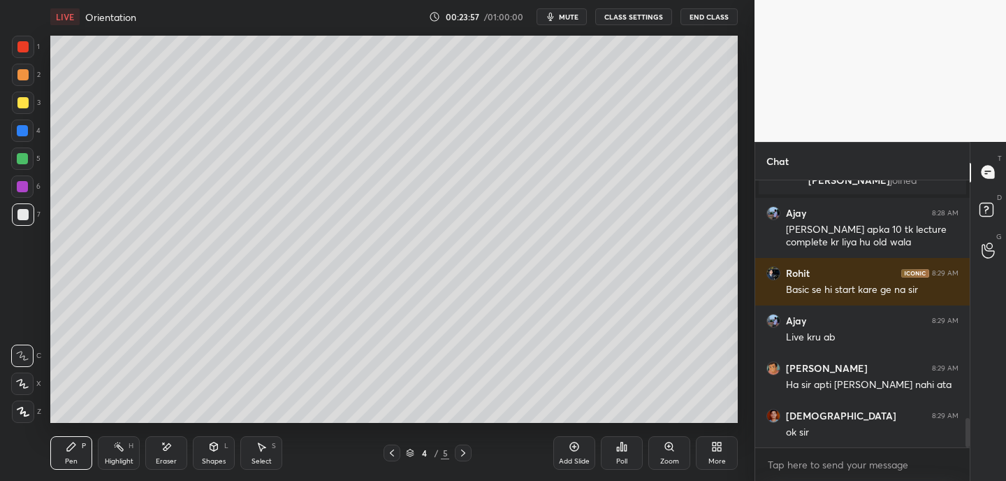
scroll to position [2243, 0]
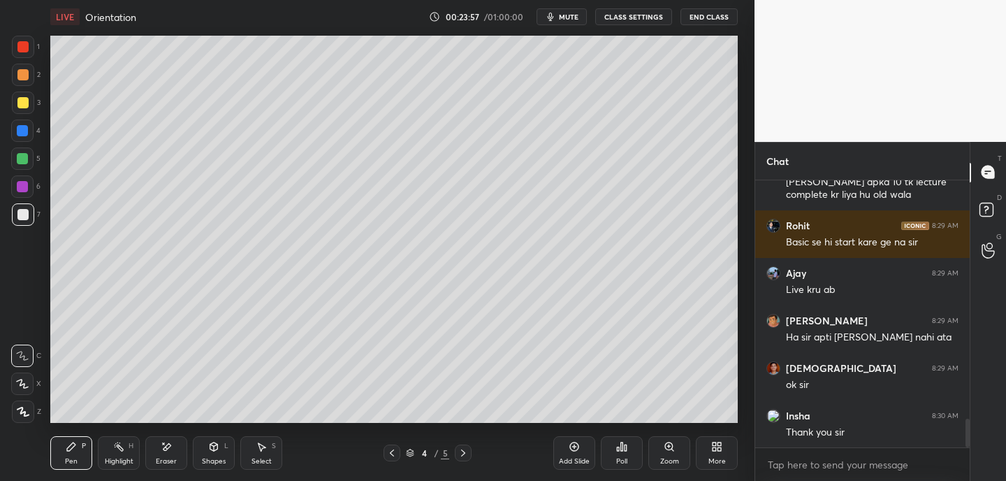
click at [723, 15] on button "End Class" at bounding box center [708, 16] width 57 height 17
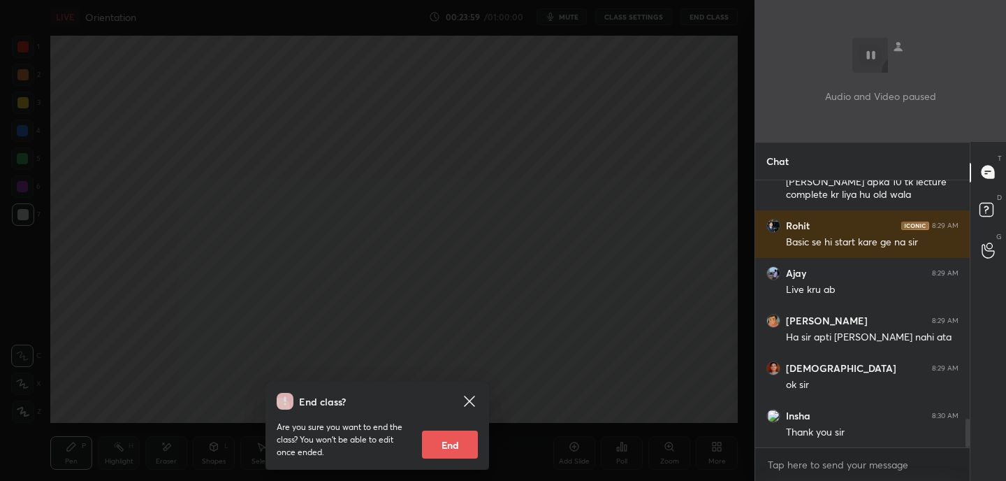
click at [458, 444] on button "End" at bounding box center [450, 444] width 56 height 28
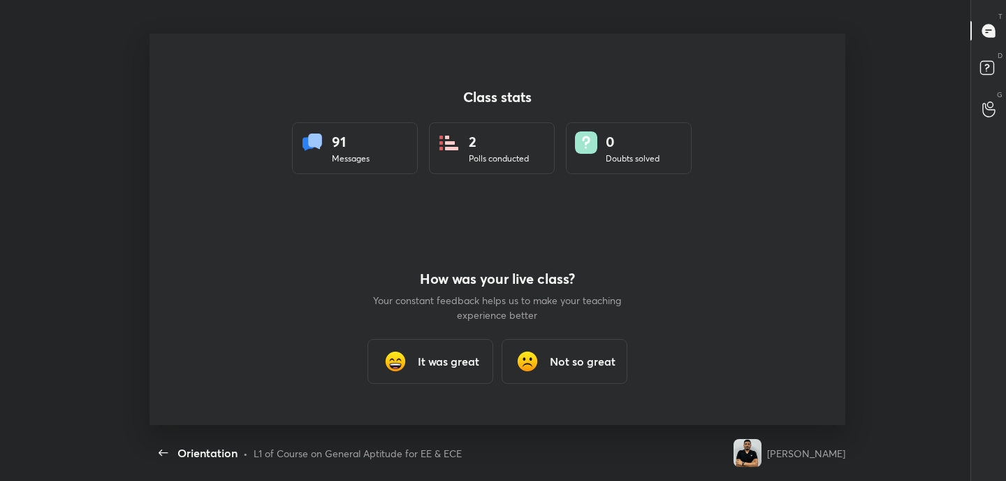
scroll to position [0, 0]
type textarea "x"
click at [437, 364] on h3 "It was great" at bounding box center [448, 361] width 61 height 17
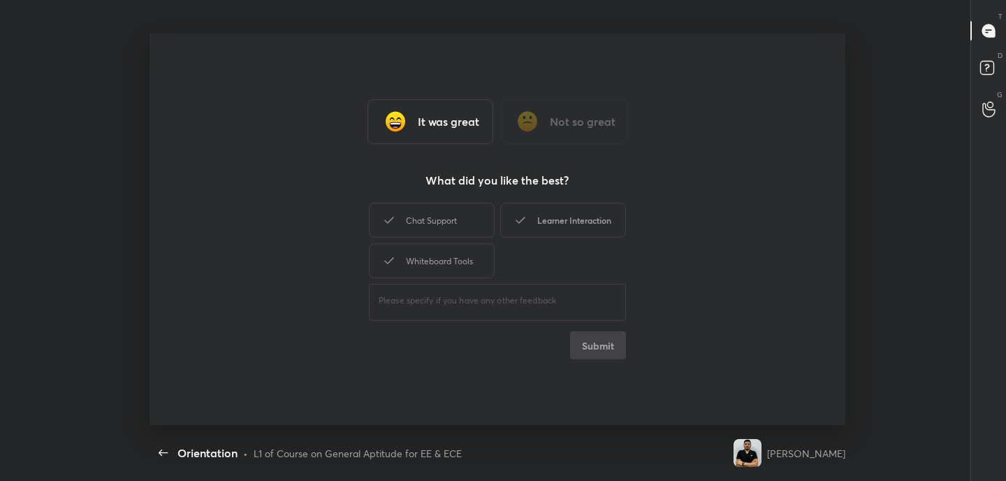
click at [569, 224] on div "Learner Interaction" at bounding box center [563, 220] width 126 height 35
click at [598, 351] on button "Submit" at bounding box center [598, 345] width 56 height 28
